Goal: Information Seeking & Learning: Learn about a topic

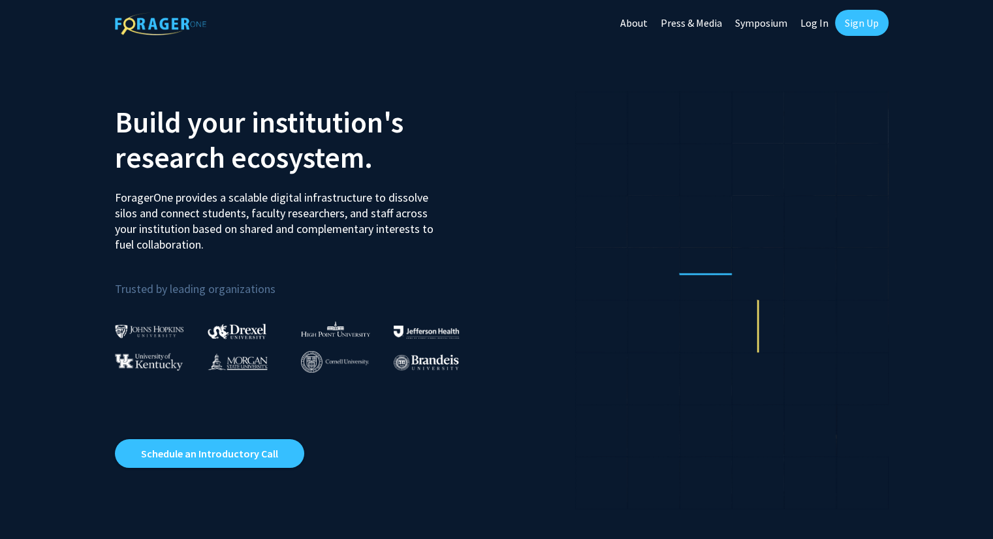
click at [805, 18] on link "Log In" at bounding box center [814, 23] width 41 height 46
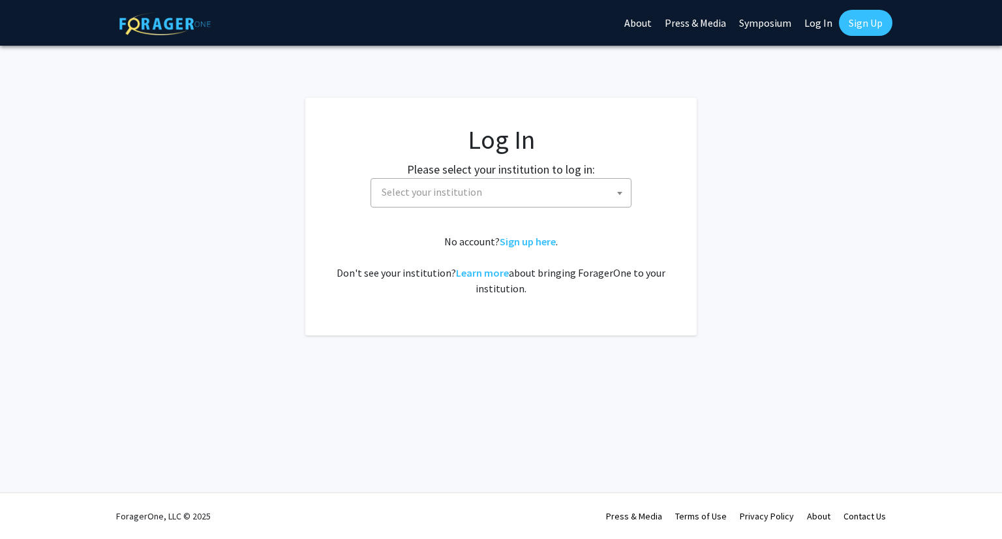
click at [542, 202] on span "Select your institution" at bounding box center [504, 192] width 255 height 27
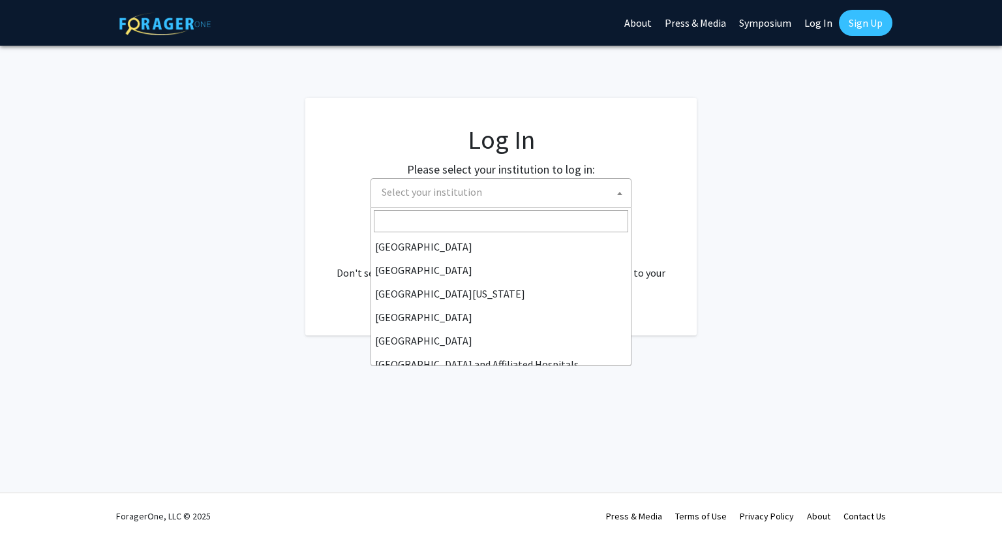
scroll to position [117, 0]
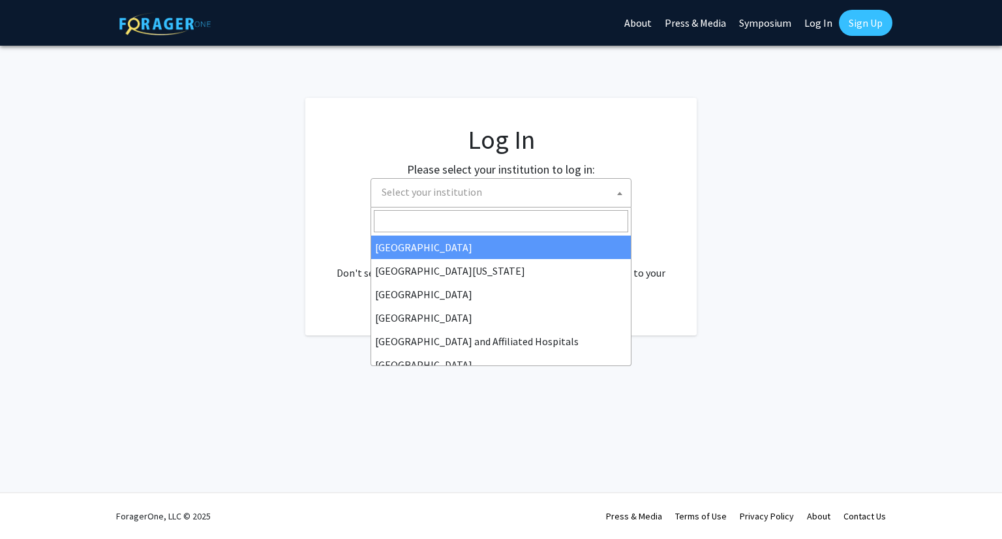
select select "17"
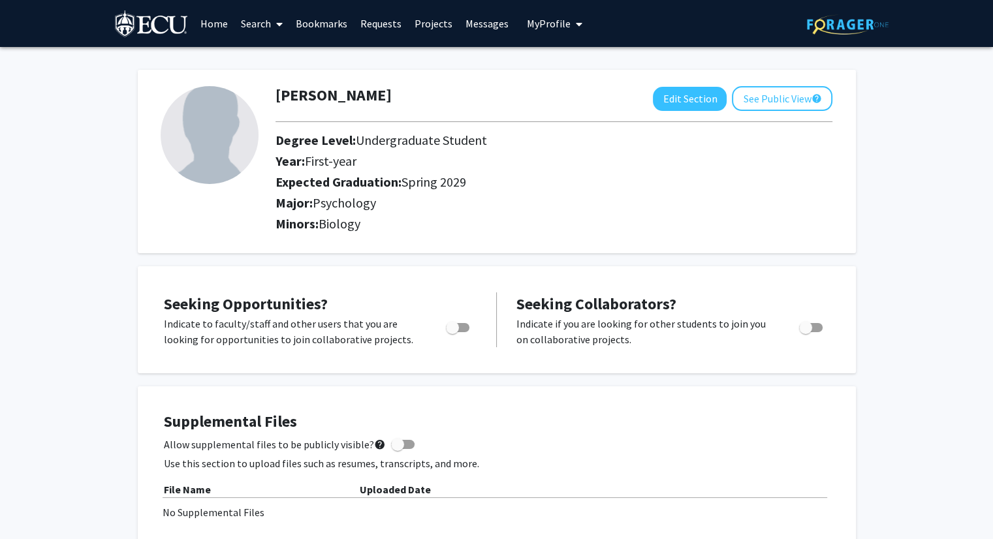
click at [253, 18] on link "Search" at bounding box center [261, 24] width 55 height 46
click at [274, 83] on span "Students" at bounding box center [274, 86] width 80 height 26
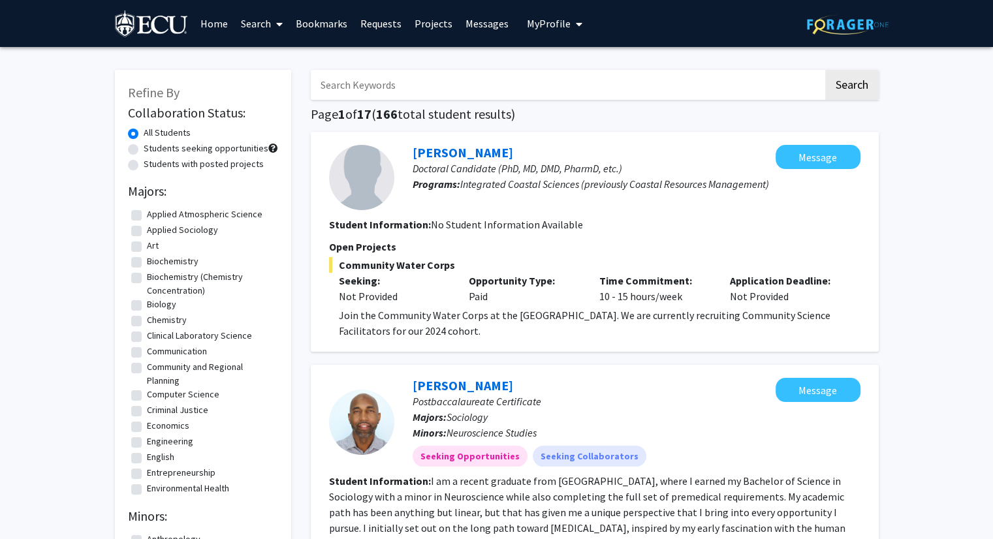
click at [264, 29] on link "Search" at bounding box center [261, 24] width 55 height 46
click at [282, 57] on span "Faculty/Staff" at bounding box center [282, 60] width 96 height 26
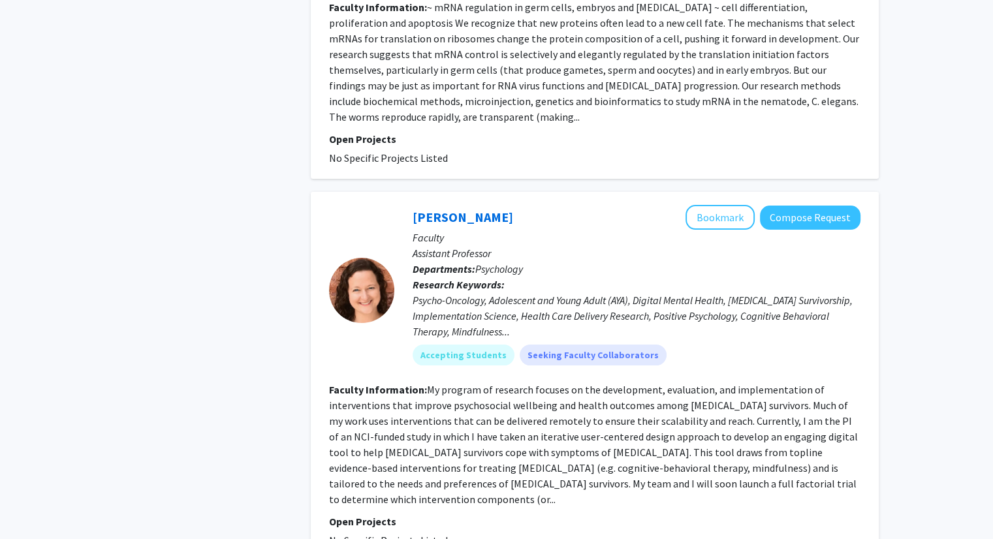
scroll to position [5136, 0]
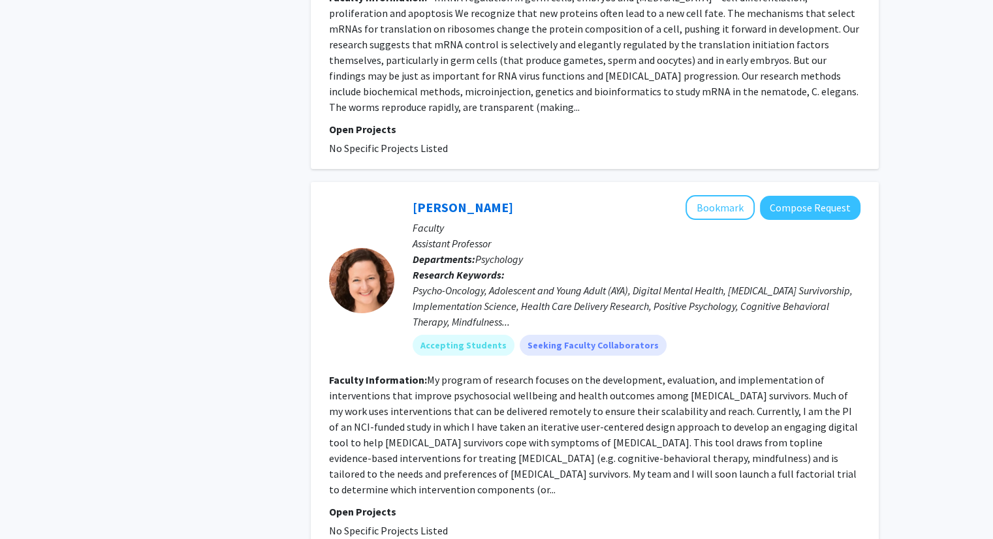
click at [835, 373] on fg-read-more "My program of research focuses on the development, evaluation, and implementati…" at bounding box center [593, 434] width 529 height 123
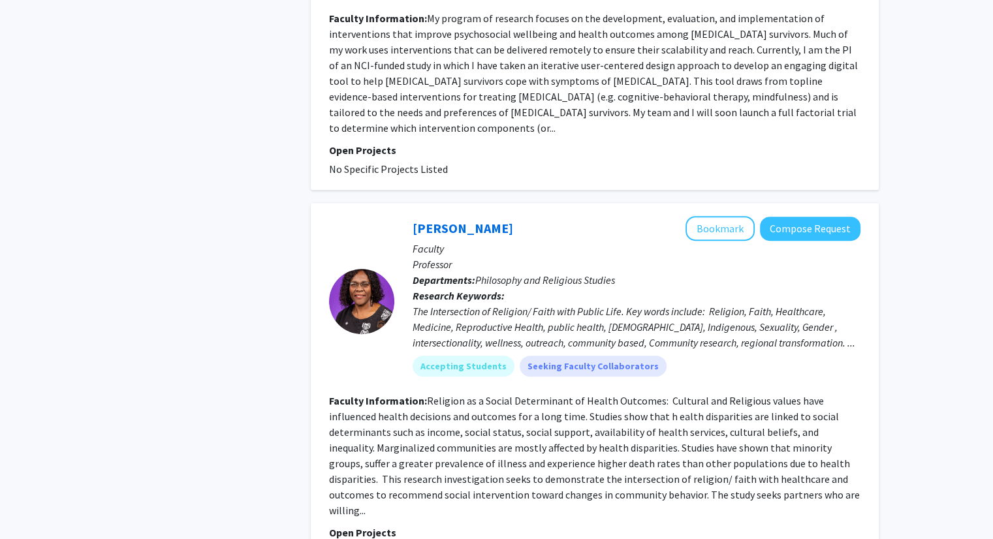
scroll to position [5508, 0]
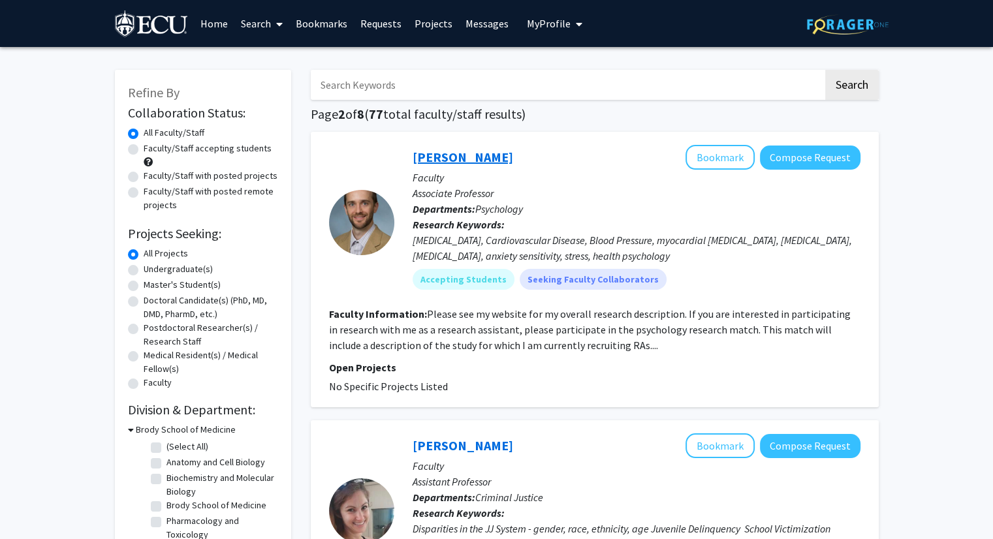
click at [486, 153] on link "Matthew Whited" at bounding box center [462, 157] width 101 height 16
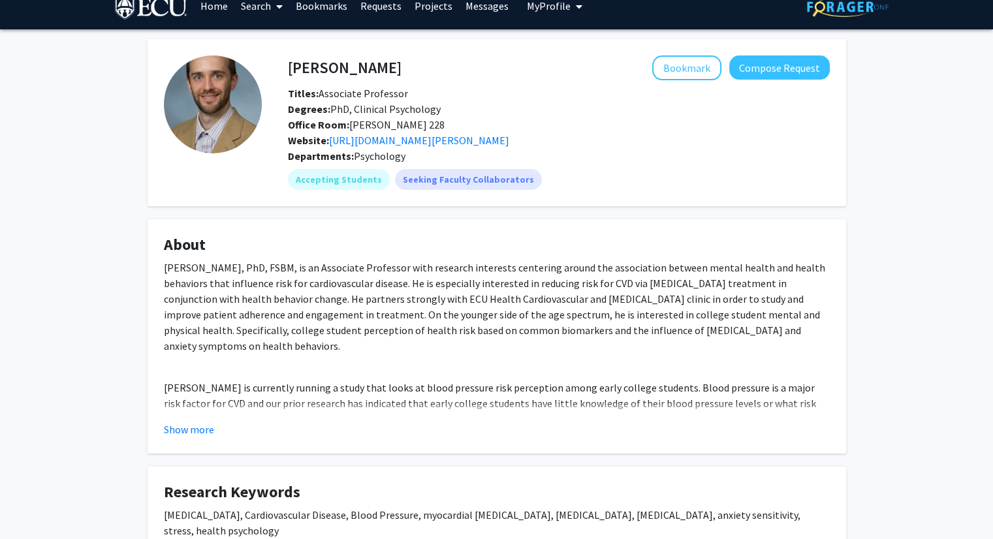
scroll to position [15, 0]
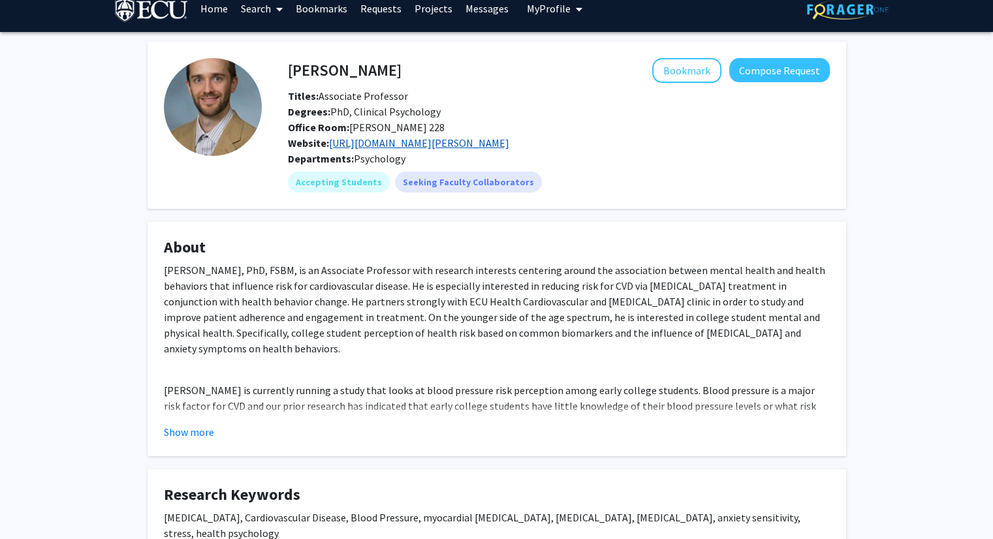
click at [491, 141] on link "https://psychology.ecu.edu/people/whited/" at bounding box center [419, 142] width 180 height 13
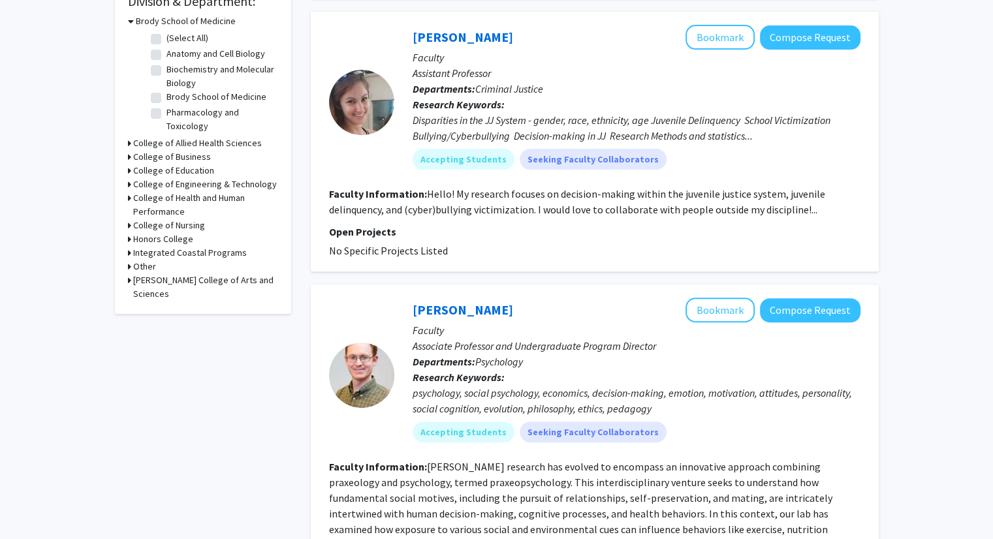
scroll to position [436, 0]
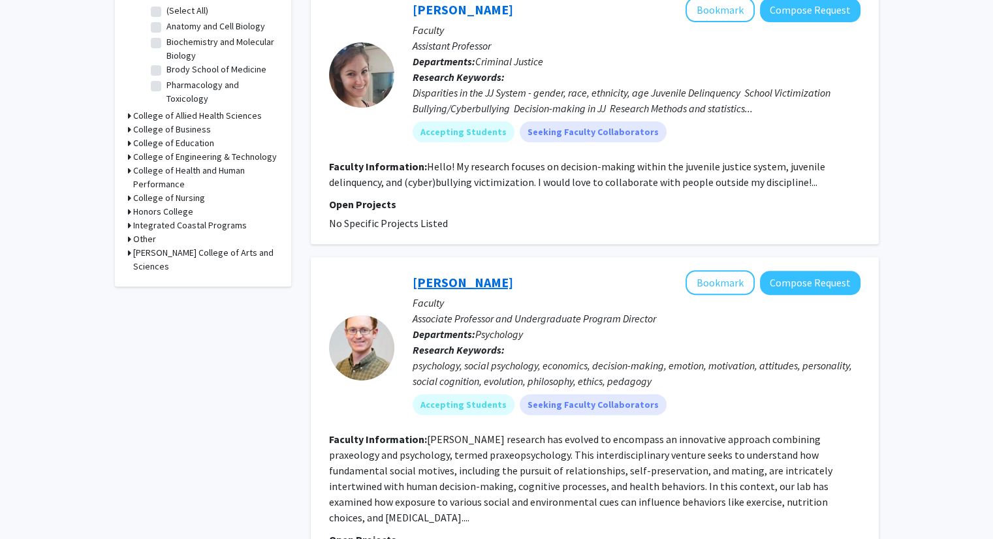
click at [467, 278] on link "Michael Baker" at bounding box center [462, 282] width 101 height 16
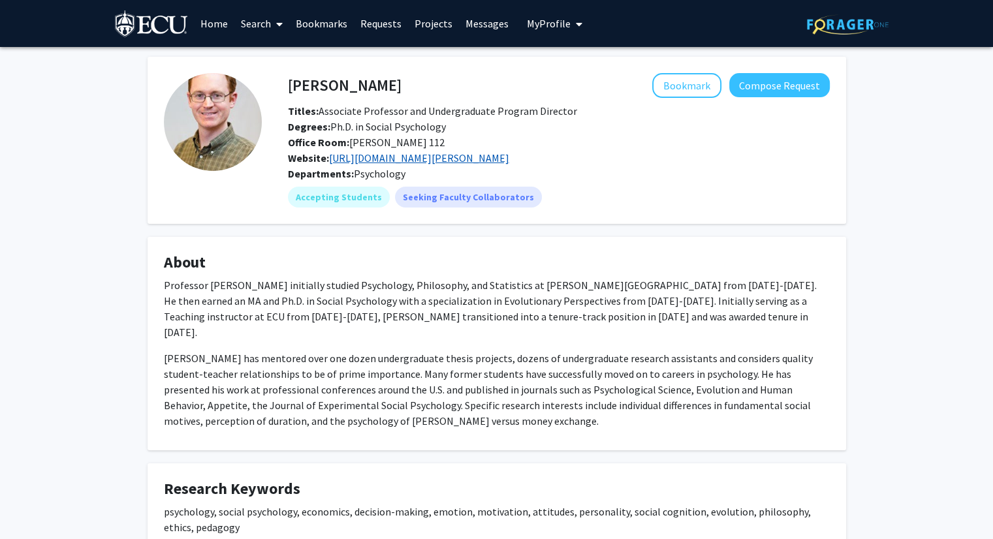
click at [465, 160] on link "https://psychology.ecu.edu/people/baker/" at bounding box center [419, 157] width 180 height 13
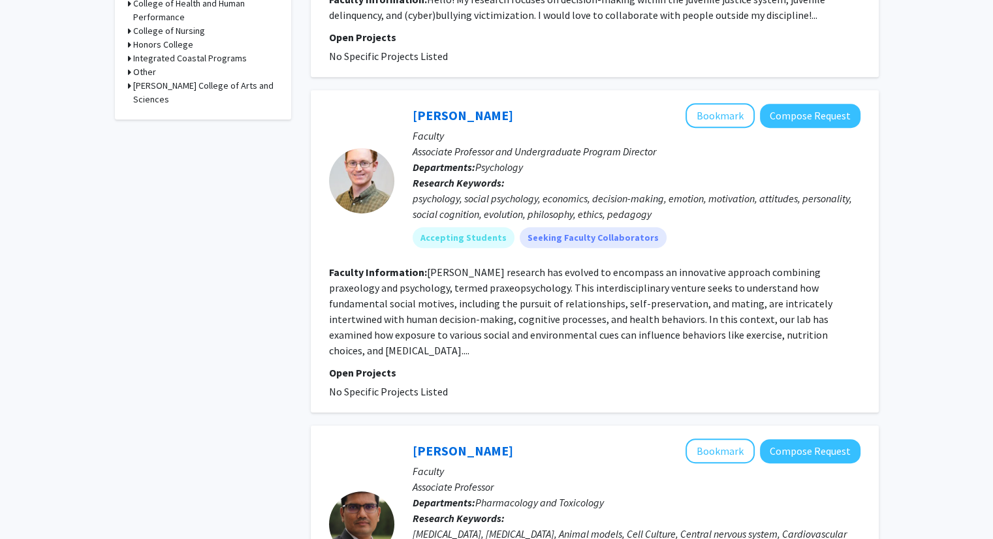
scroll to position [608, 0]
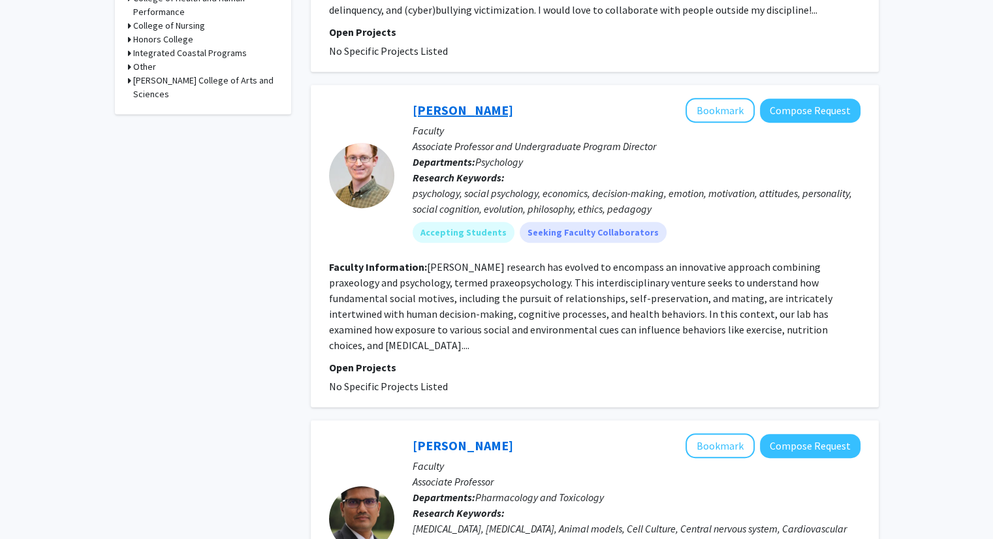
click at [470, 106] on link "Michael Baker" at bounding box center [462, 110] width 101 height 16
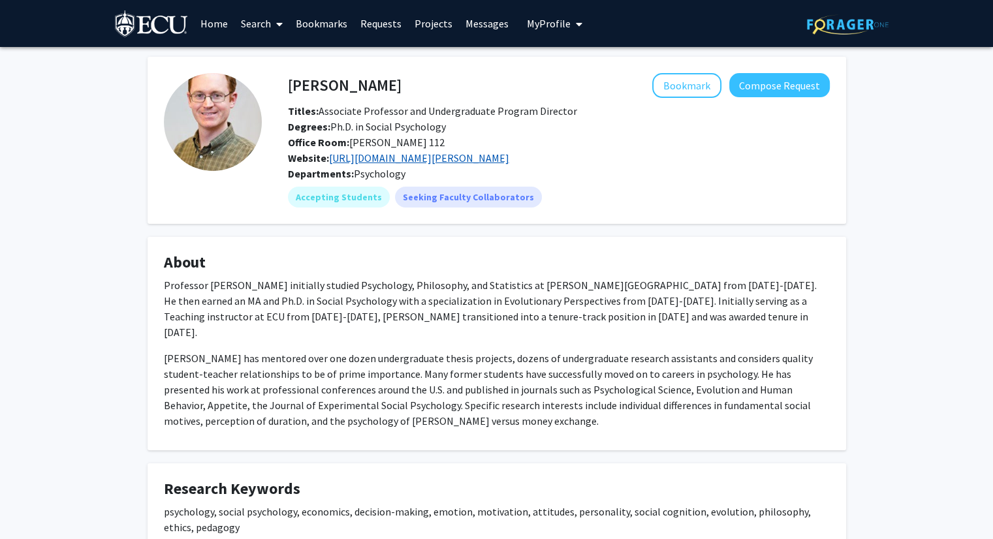
click at [463, 160] on link "https://psychology.ecu.edu/people/baker/" at bounding box center [419, 157] width 180 height 13
click at [672, 84] on button "Bookmark" at bounding box center [686, 85] width 69 height 25
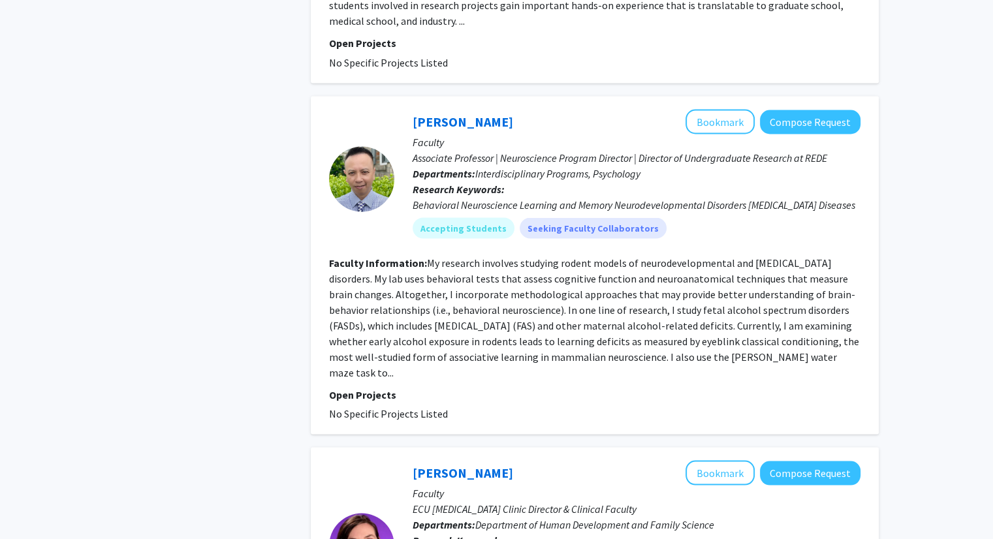
scroll to position [2422, 0]
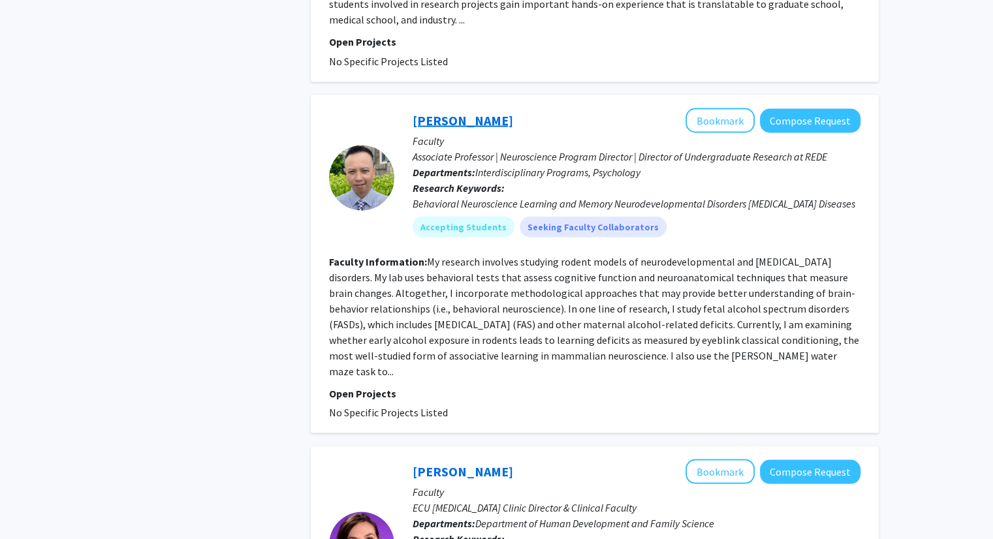
click at [446, 112] on link "Tuan Tran" at bounding box center [462, 120] width 101 height 16
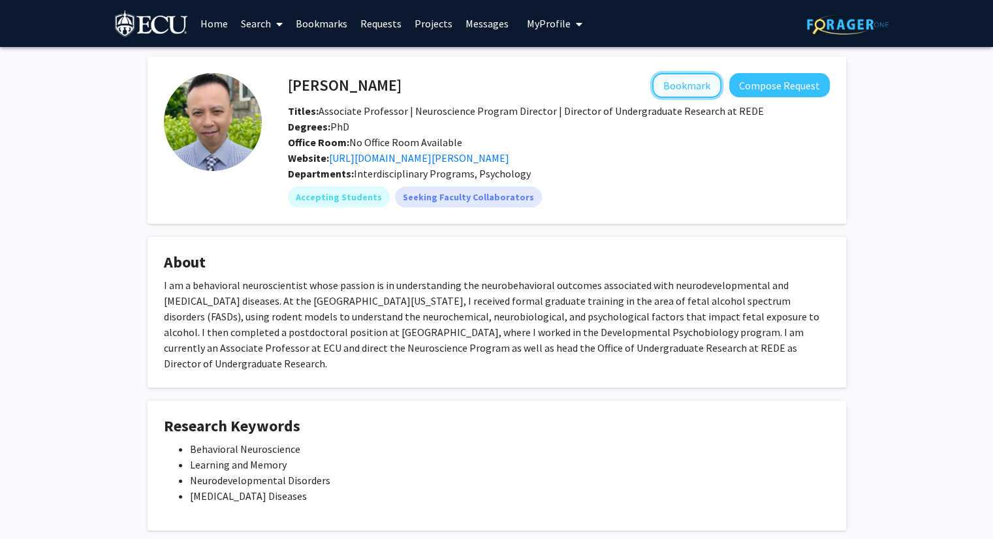
click at [697, 78] on button "Bookmark" at bounding box center [686, 85] width 69 height 25
click at [397, 155] on link "https://neuroscience.ecu.edu/tuan-tran/" at bounding box center [419, 157] width 180 height 13
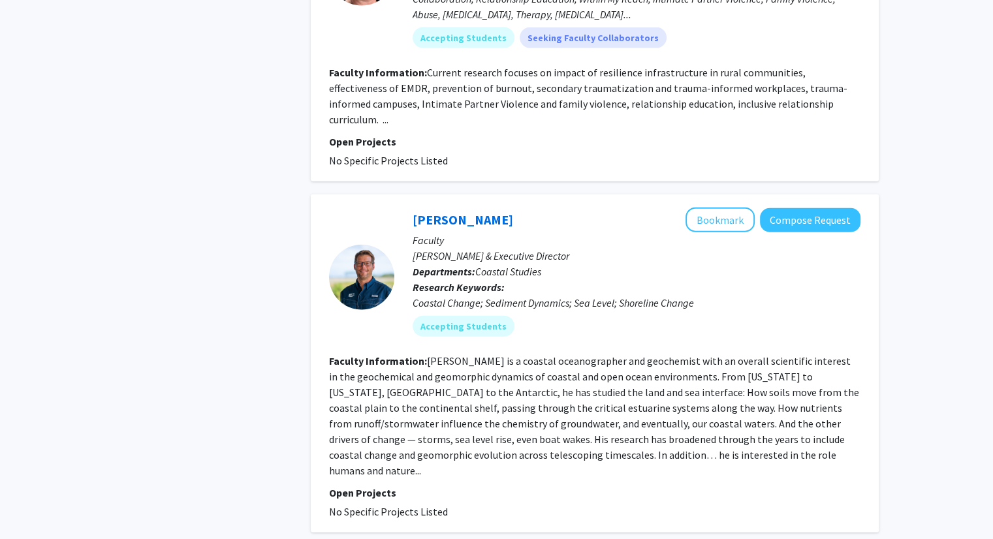
scroll to position [3020, 0]
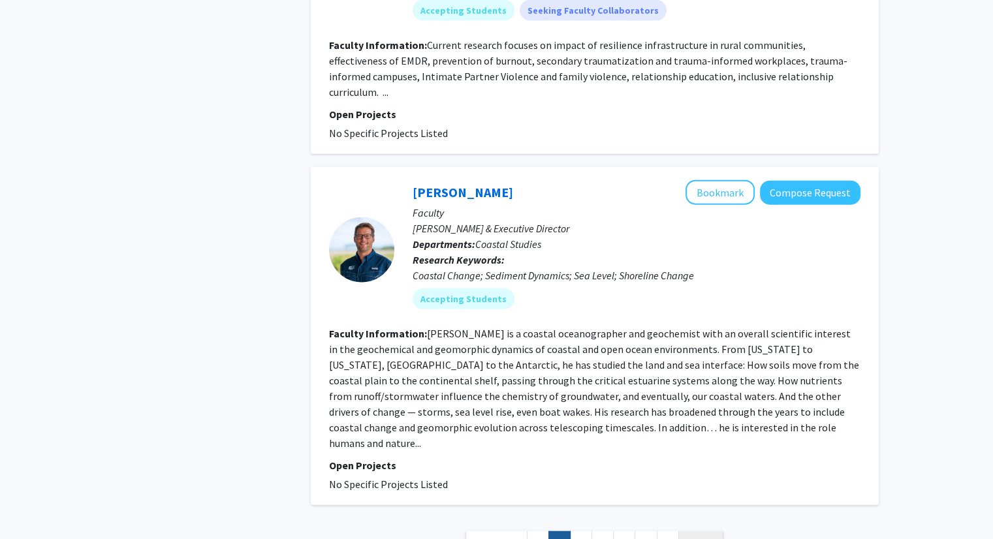
click at [711, 536] on span "Next »" at bounding box center [701, 542] width 28 height 13
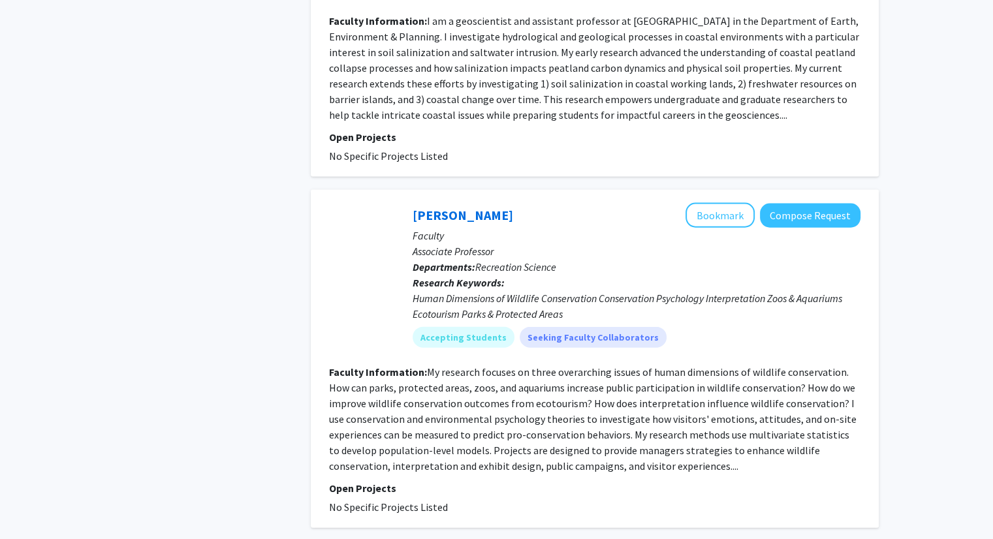
scroll to position [2888, 0]
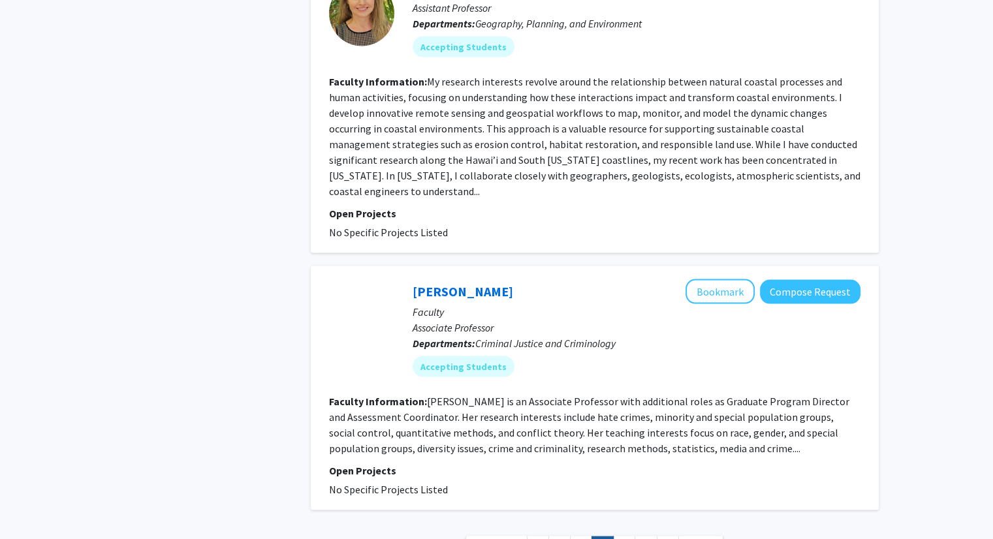
scroll to position [2563, 0]
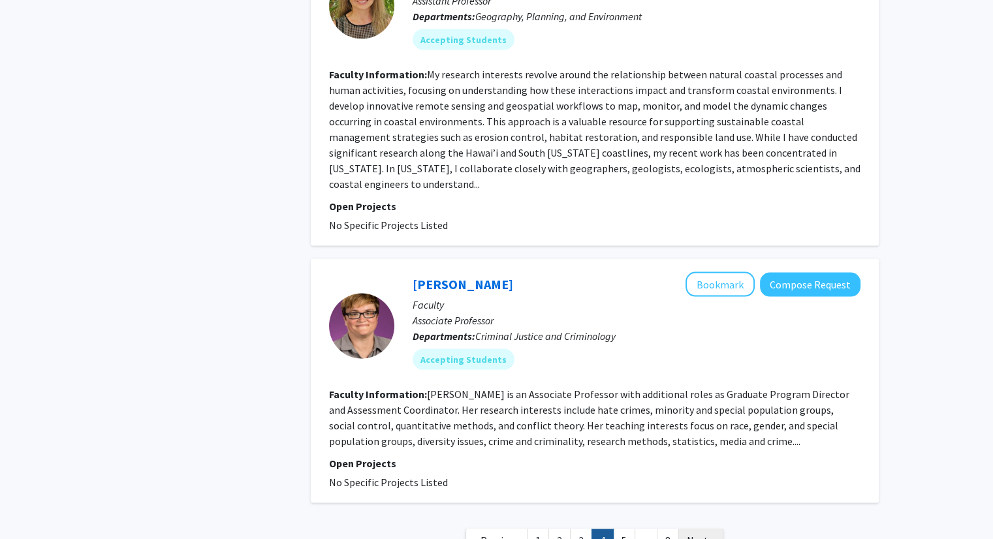
click at [710, 534] on span "Next »" at bounding box center [701, 540] width 28 height 13
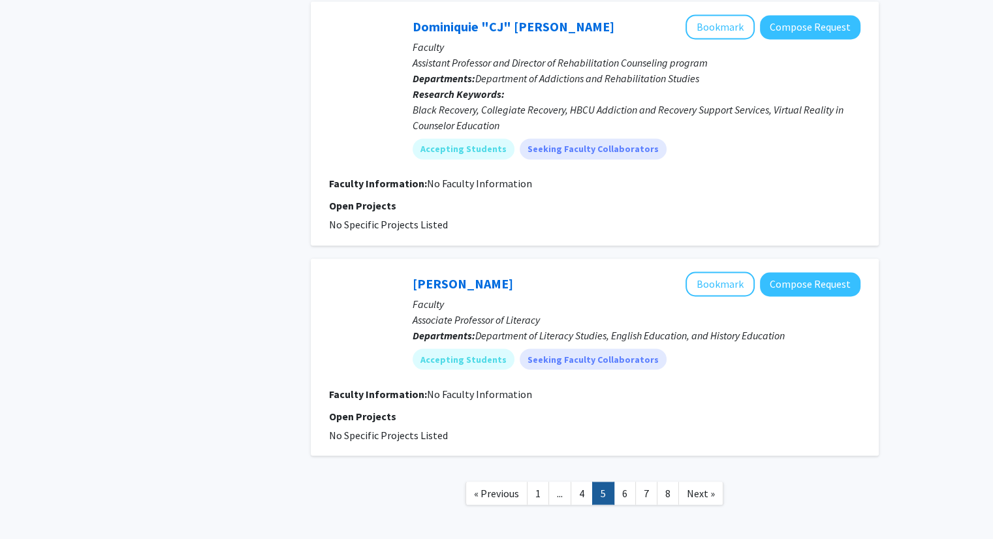
scroll to position [2126, 0]
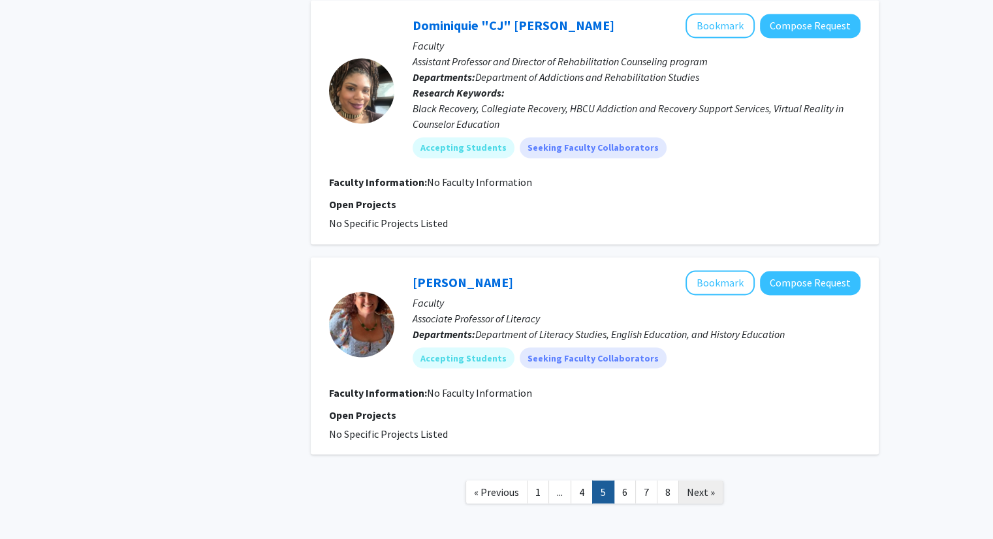
click at [704, 485] on span "Next »" at bounding box center [701, 491] width 28 height 13
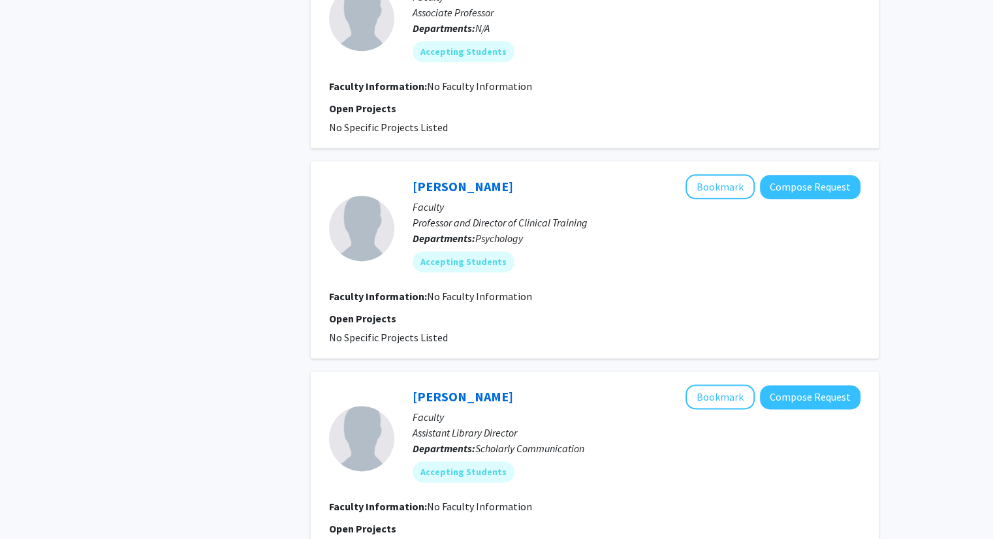
scroll to position [1656, 0]
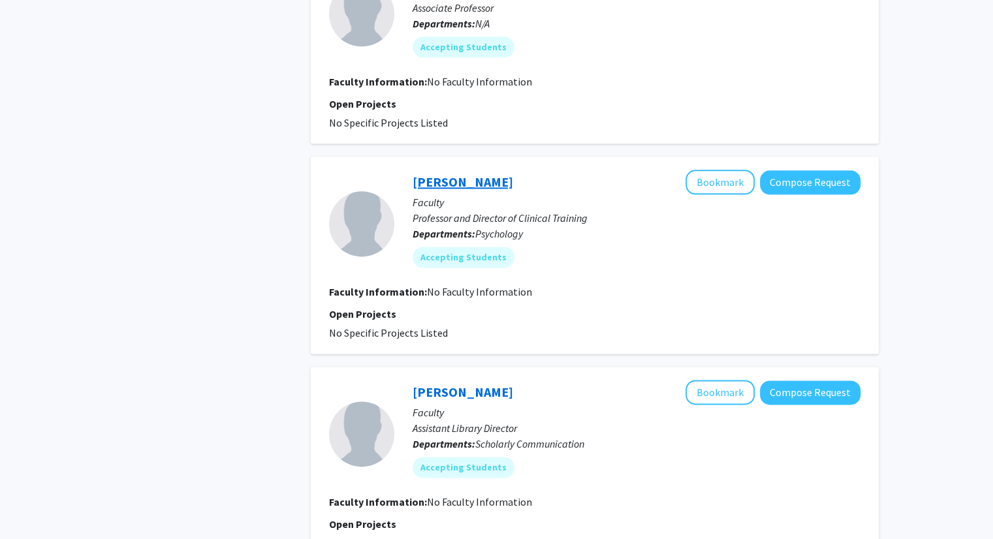
click at [466, 174] on link "Robert Carels" at bounding box center [462, 182] width 101 height 16
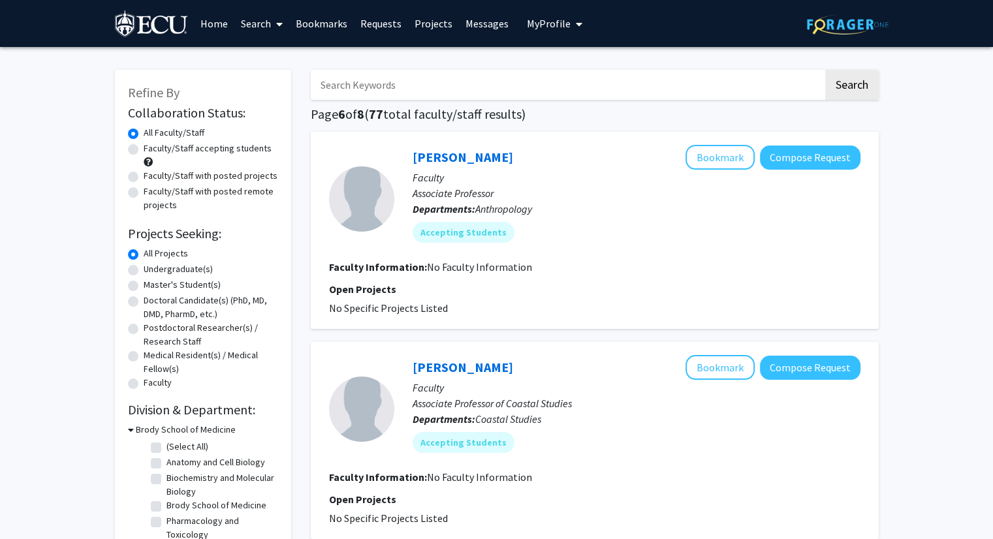
click at [166, 11] on img at bounding box center [152, 24] width 74 height 29
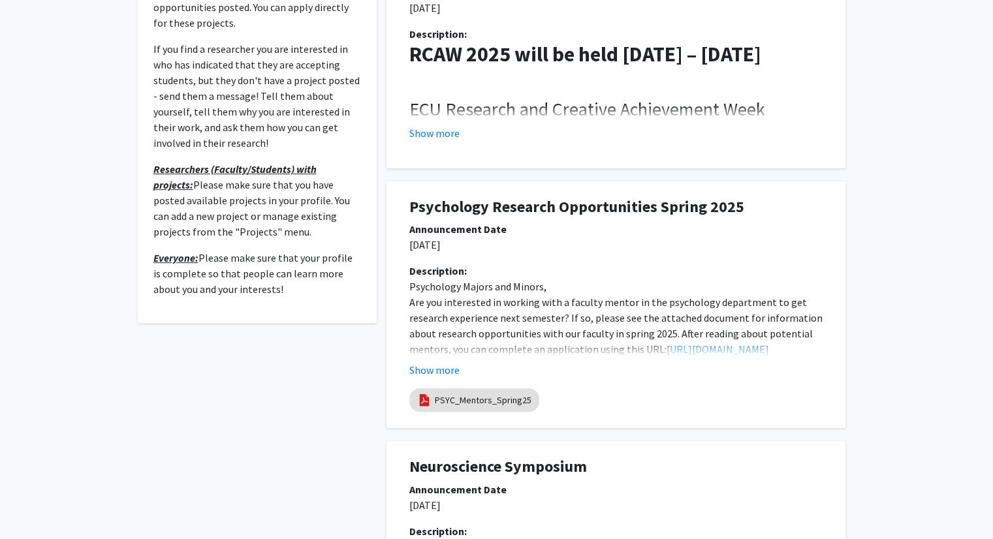
scroll to position [376, 0]
